Goal: Information Seeking & Learning: Learn about a topic

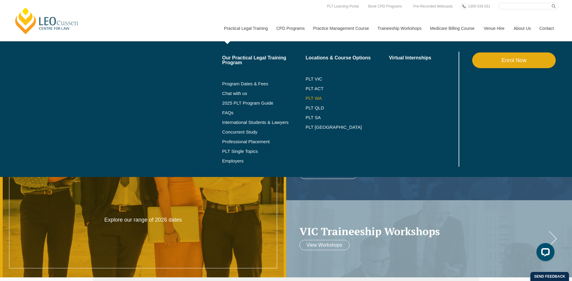
click at [316, 97] on link "PLT WA" at bounding box center [339, 98] width 68 height 5
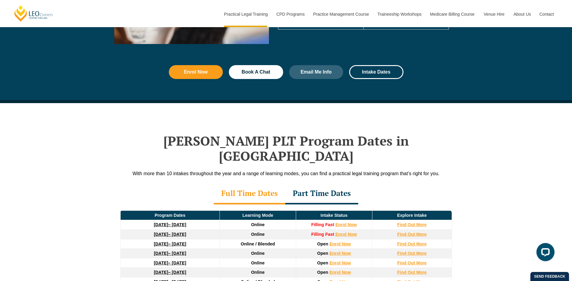
scroll to position [753, 0]
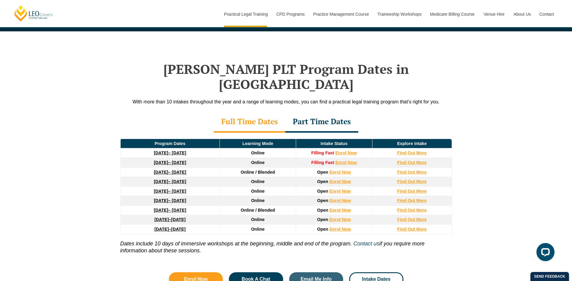
click at [319, 111] on div "Part Time Dates" at bounding box center [321, 121] width 73 height 21
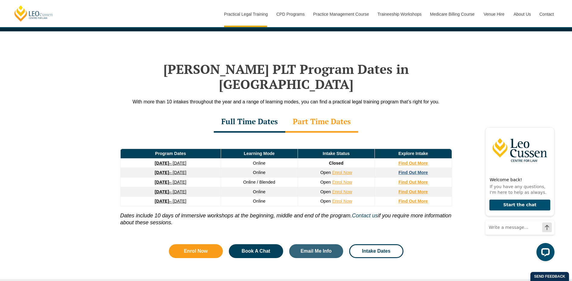
click at [422, 170] on strong "Find Out More" at bounding box center [413, 172] width 30 height 5
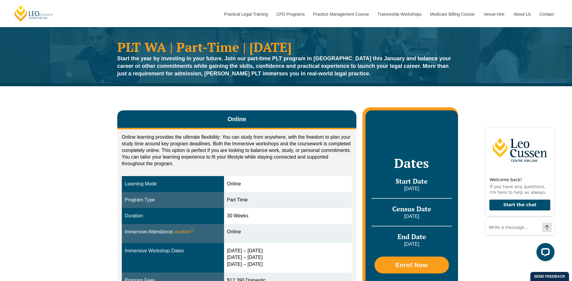
scroll to position [30, 0]
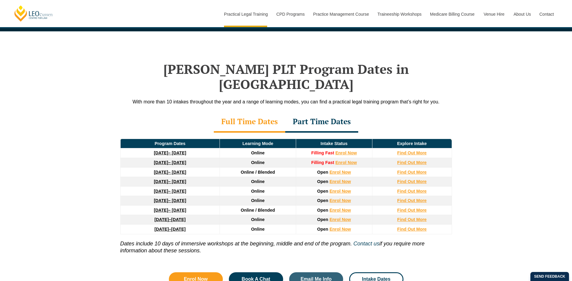
click at [318, 111] on div "Part Time Dates" at bounding box center [321, 121] width 73 height 21
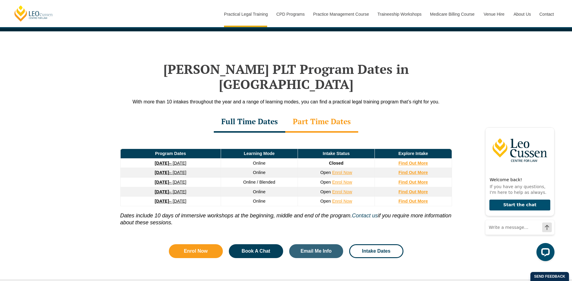
click at [254, 115] on div "Full Time Dates" at bounding box center [249, 121] width 71 height 21
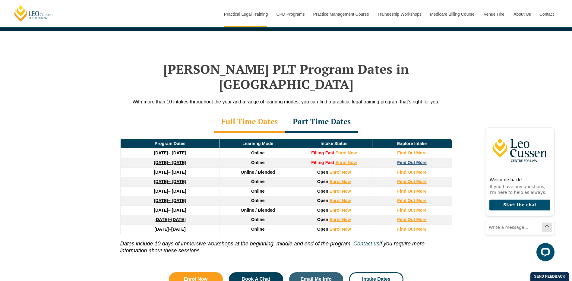
click at [407, 160] on strong "Find Out More" at bounding box center [412, 162] width 30 height 5
click at [328, 114] on div "Part Time Dates" at bounding box center [321, 121] width 73 height 21
